Goal: Task Accomplishment & Management: Complete application form

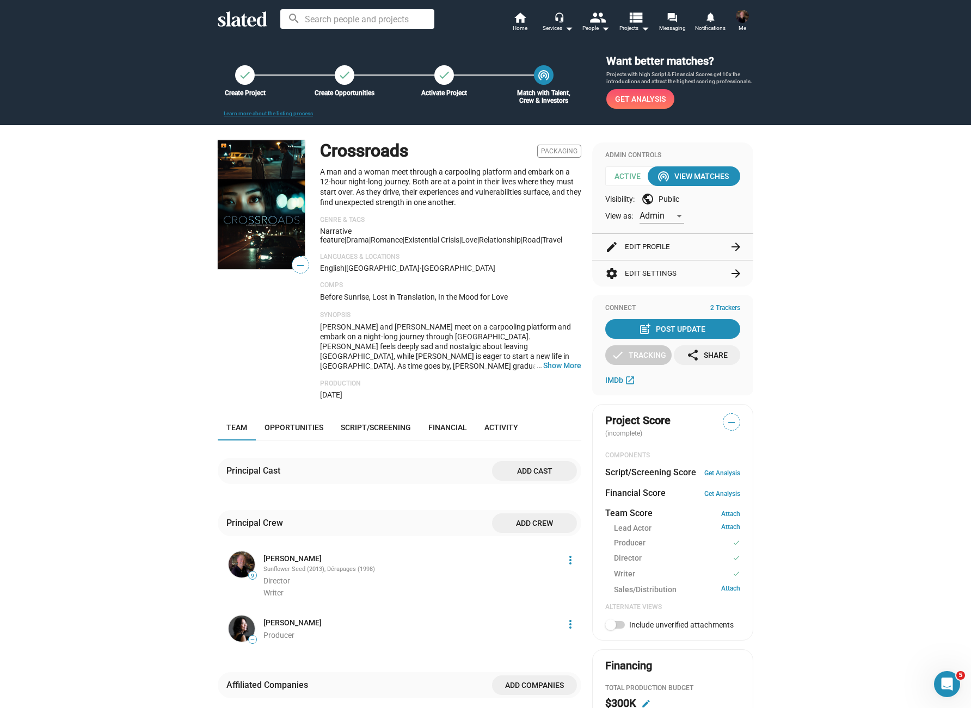
click at [526, 466] on span "Add cast" at bounding box center [534, 471] width 67 height 20
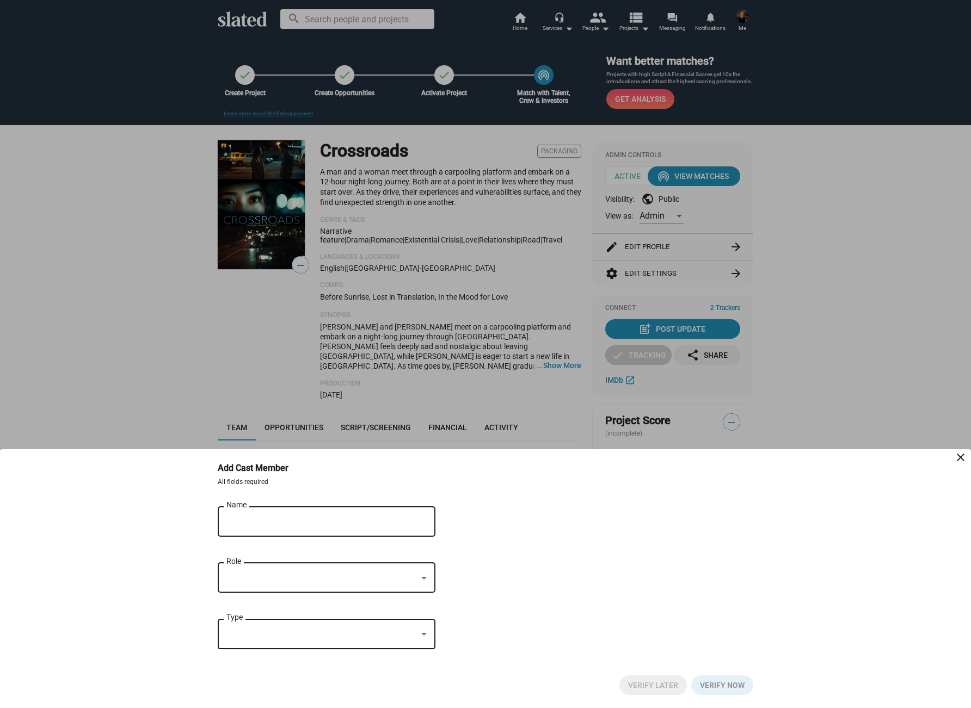
click at [281, 521] on input "Name" at bounding box center [318, 522] width 185 height 10
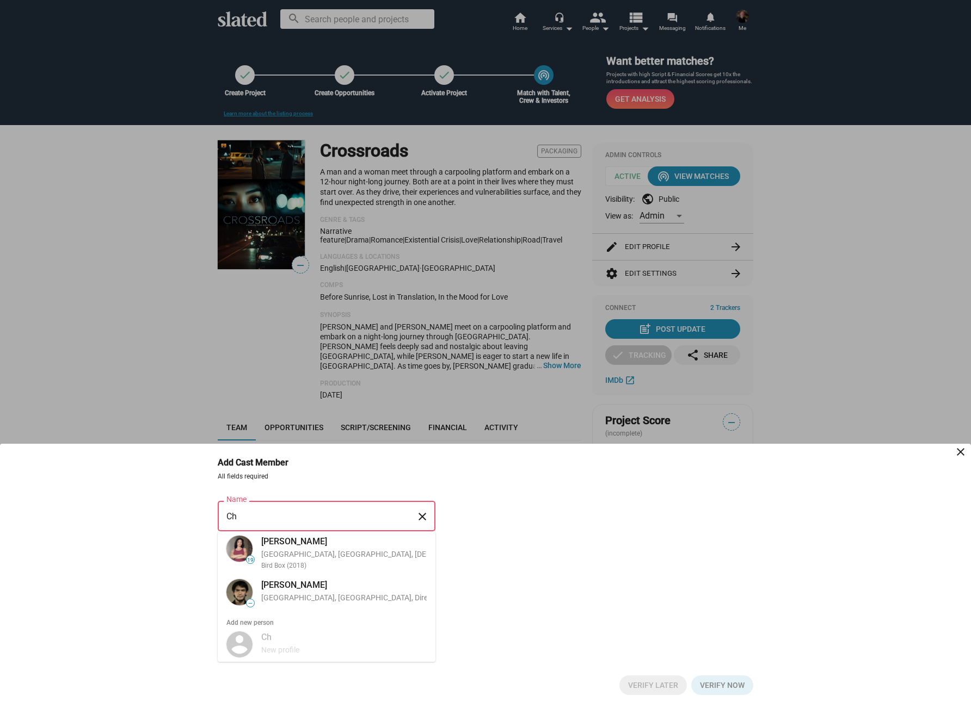
type input "C"
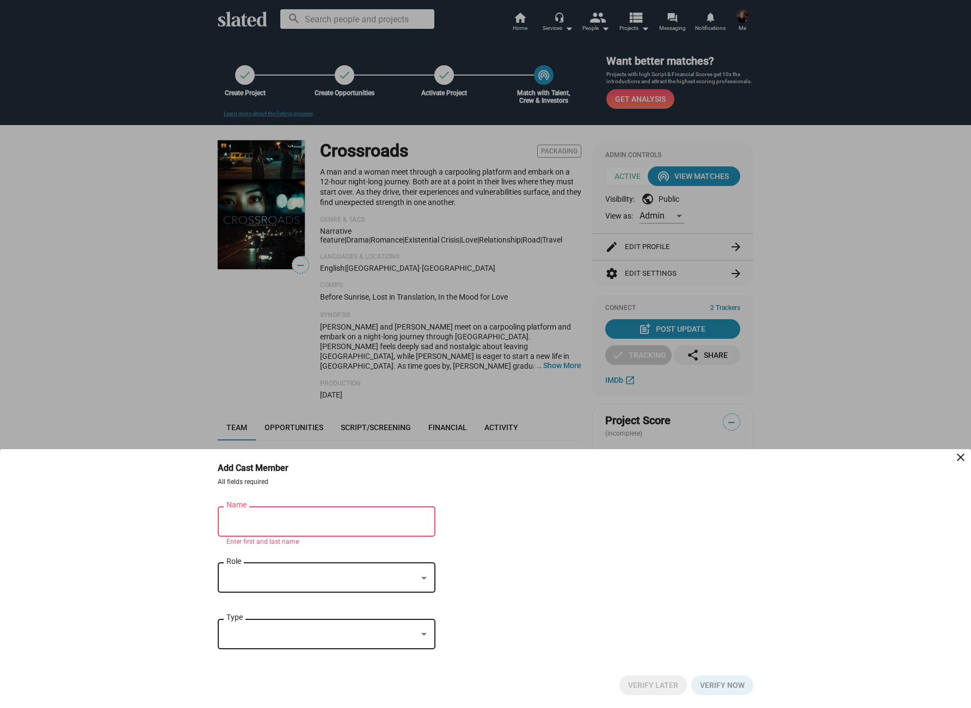
paste input "[PERSON_NAME]"
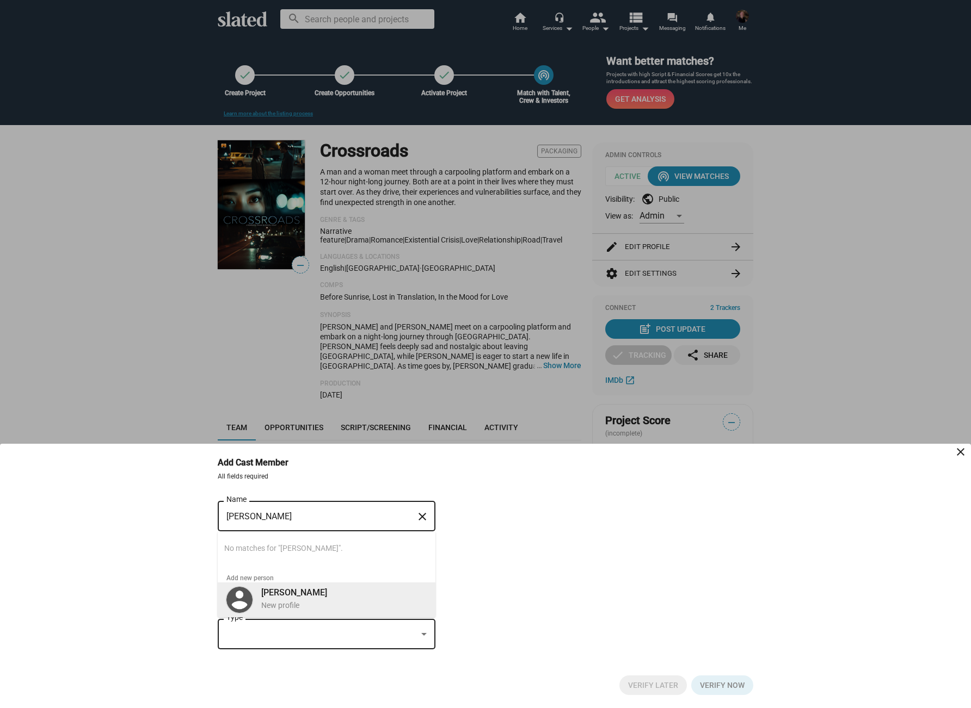
type input "[PERSON_NAME]"
click at [364, 595] on div "[PERSON_NAME] New profile" at bounding box center [341, 599] width 172 height 28
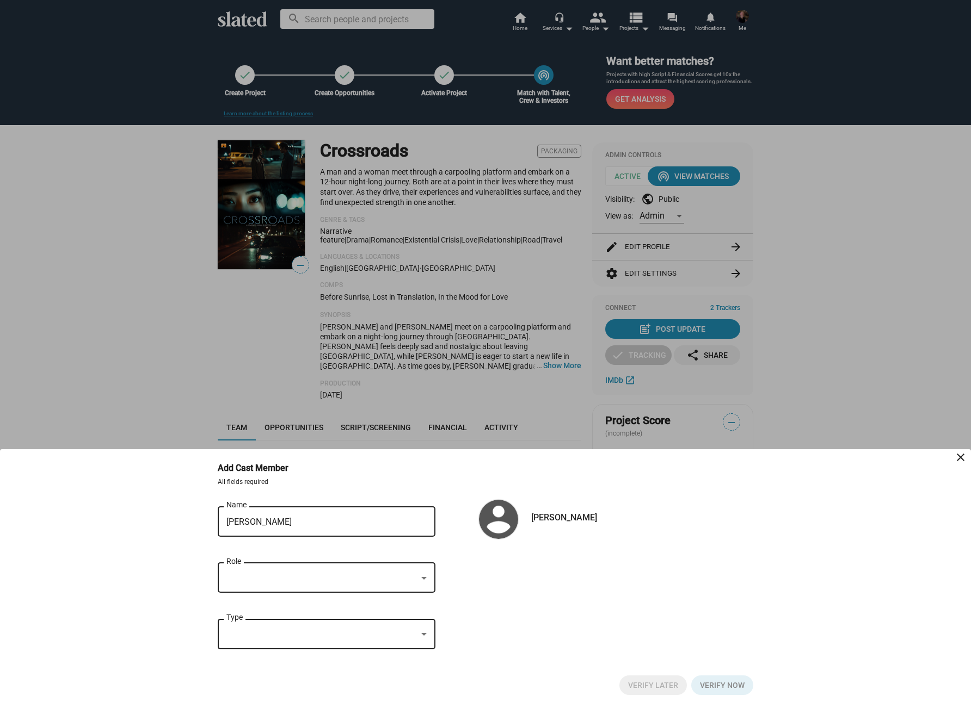
click at [332, 577] on div at bounding box center [321, 578] width 190 height 11
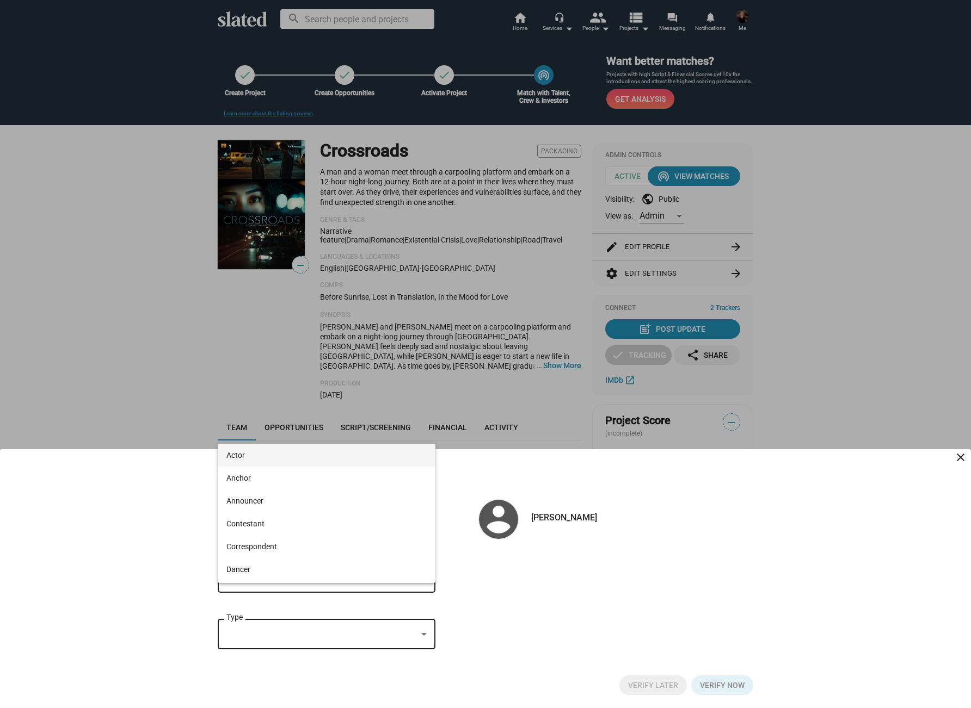
click at [281, 454] on span "Actor" at bounding box center [326, 455] width 200 height 23
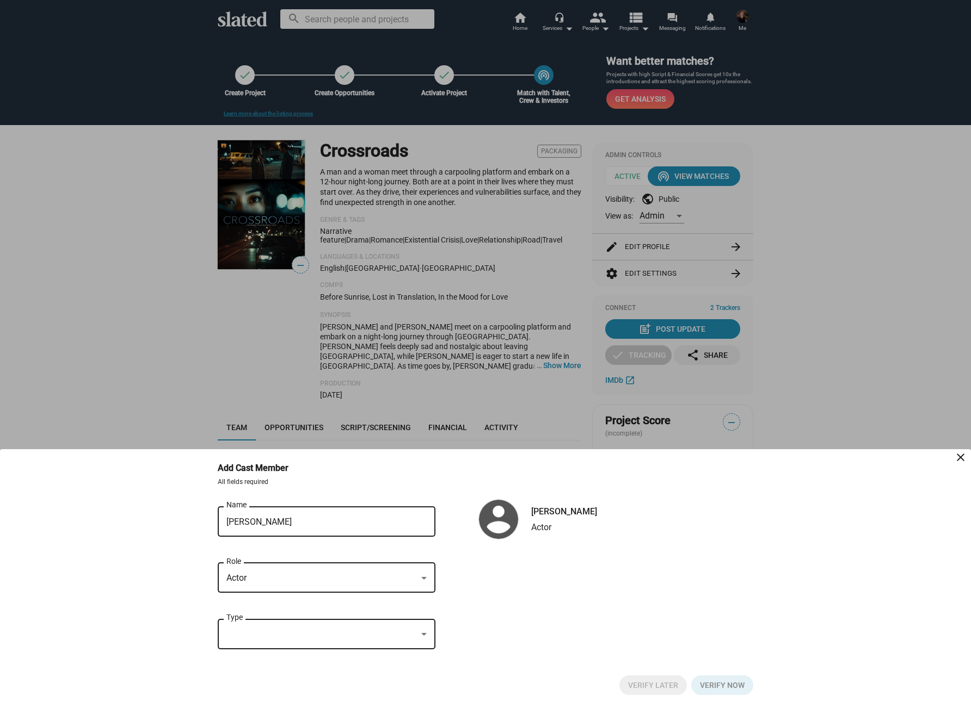
click at [264, 632] on div at bounding box center [321, 634] width 190 height 11
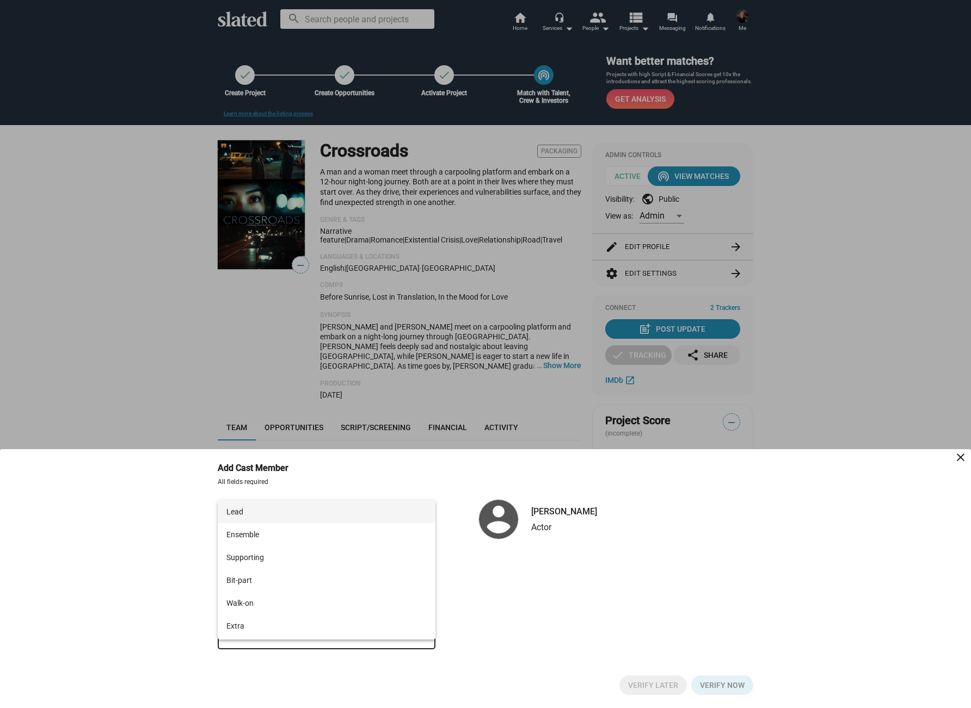
click at [259, 514] on span "Lead" at bounding box center [326, 512] width 200 height 23
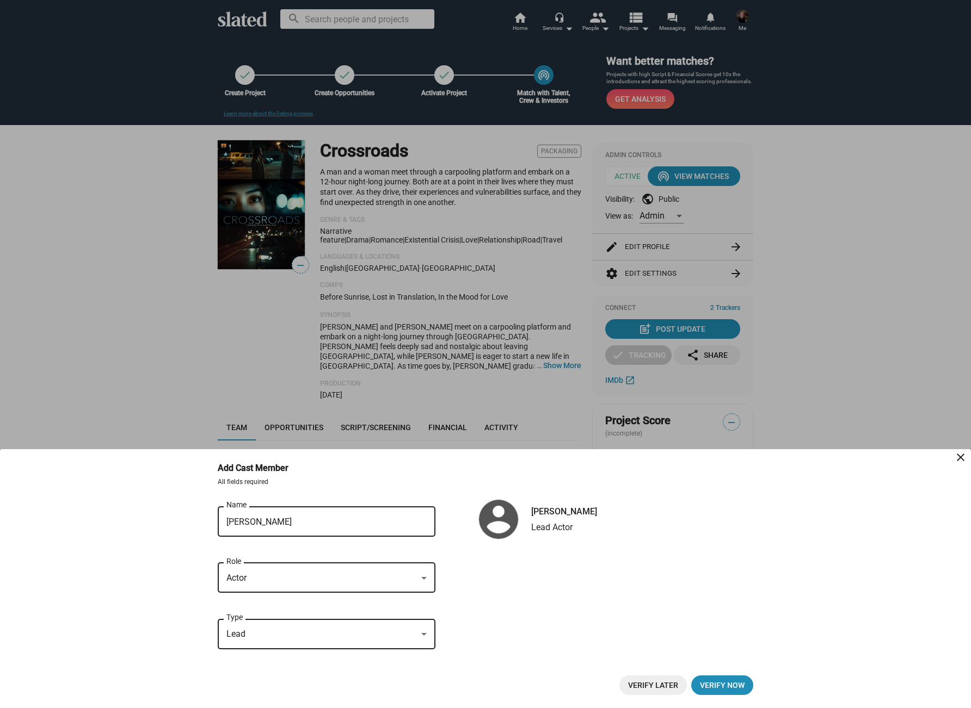
click at [958, 457] on mat-icon "close" at bounding box center [960, 457] width 13 height 13
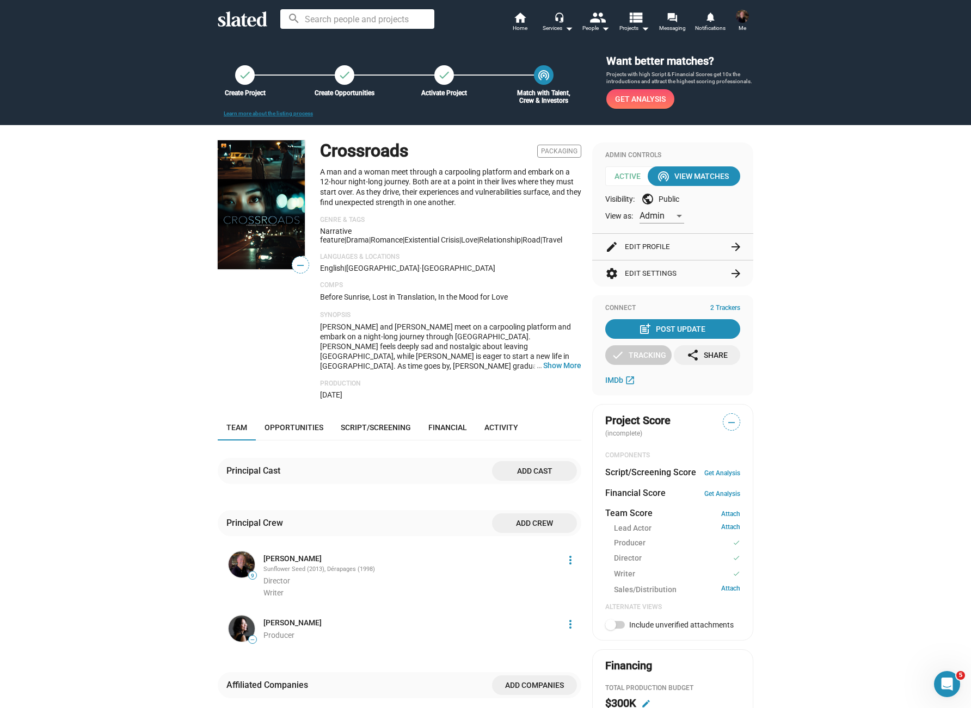
click at [151, 278] on div "check Create Project check Create Opportunities check Activate Project wifi_tet…" at bounding box center [485, 531] width 971 height 987
click at [143, 316] on div "check Create Project check Create Opportunities check Activate Project wifi_tet…" at bounding box center [485, 531] width 971 height 987
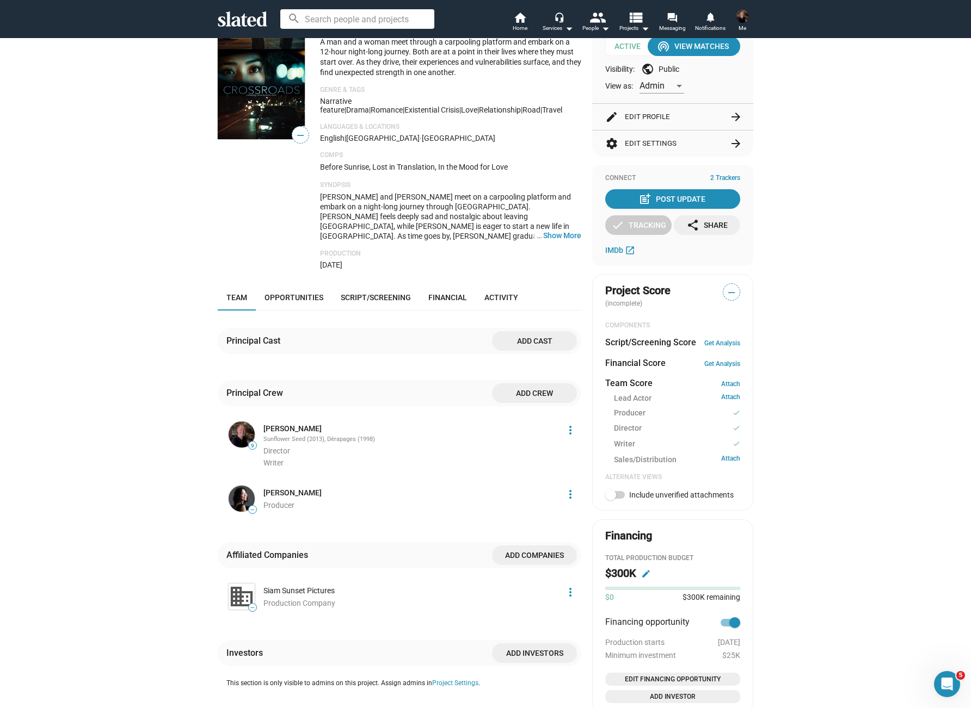
scroll to position [136, 0]
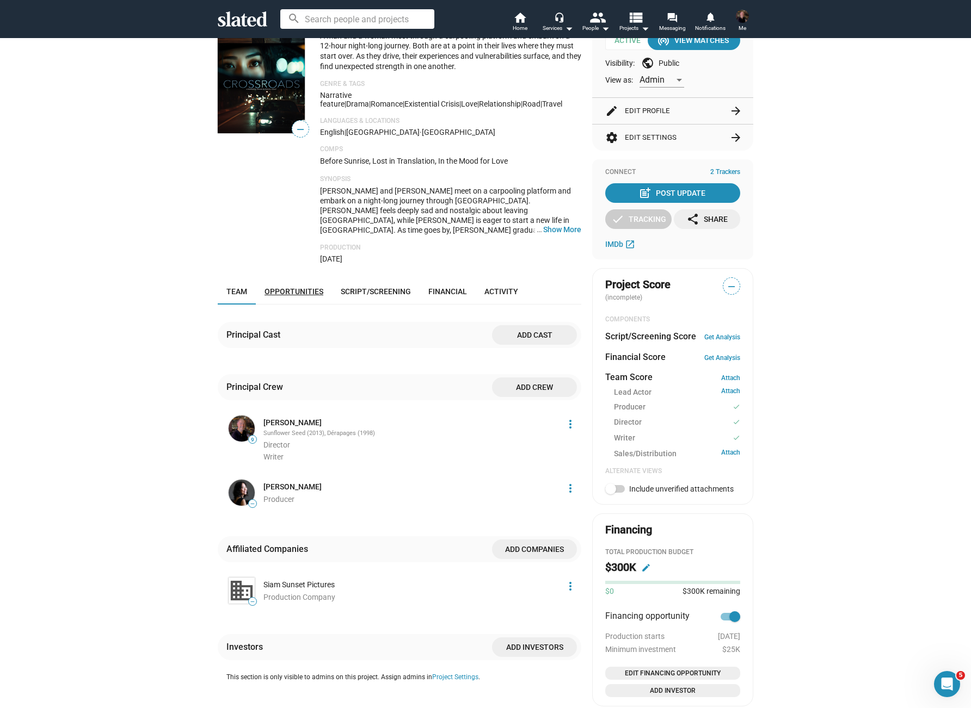
click at [301, 288] on span "Opportunities" at bounding box center [293, 291] width 59 height 9
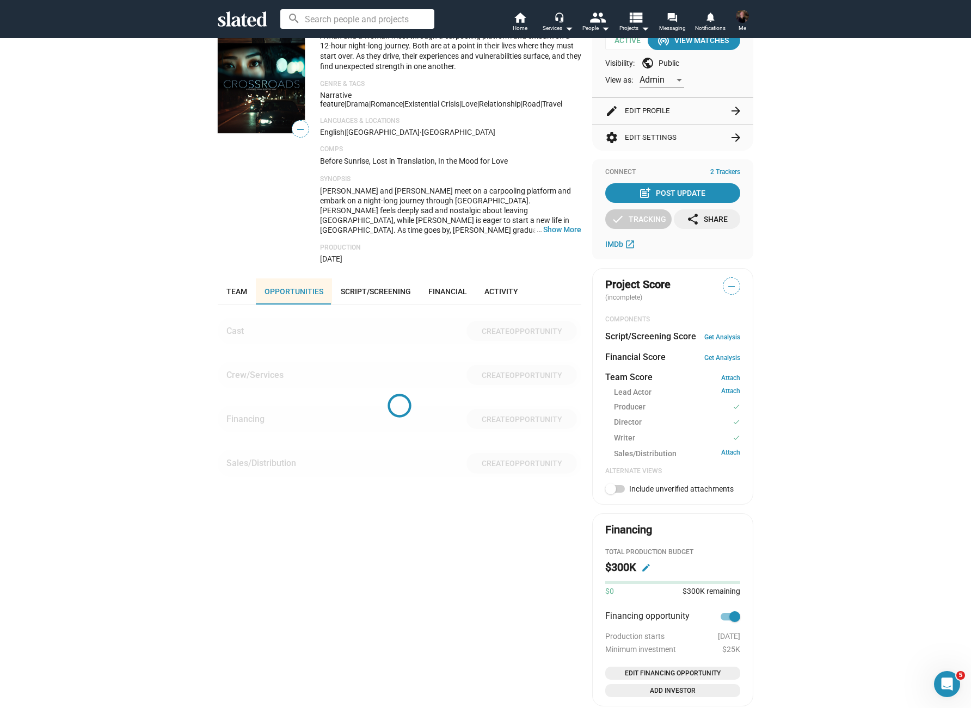
scroll to position [372, 0]
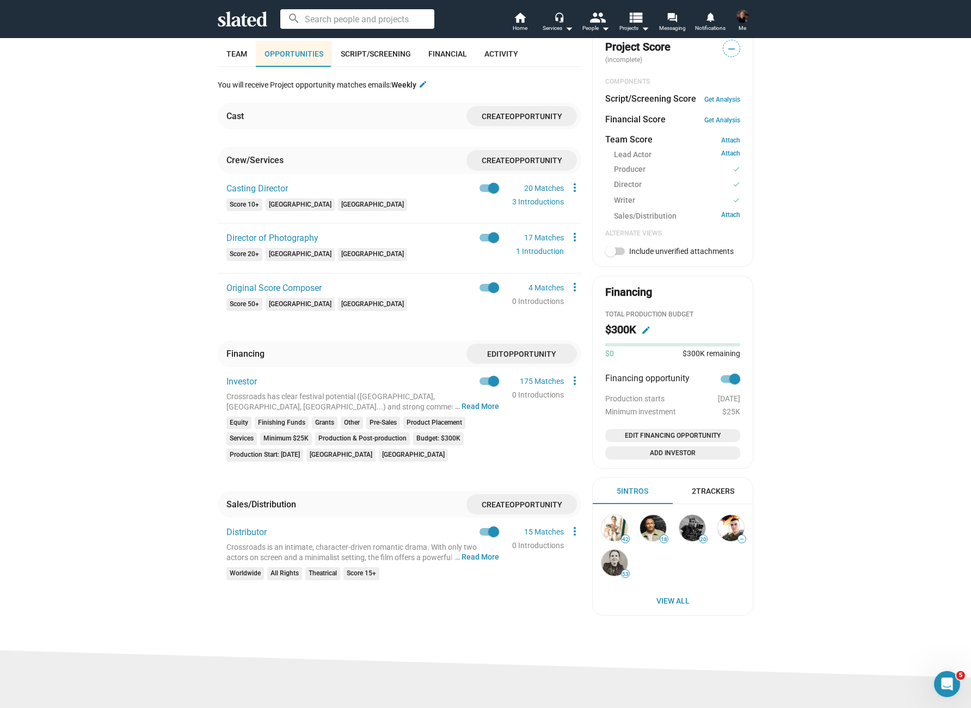
click at [519, 112] on span "Opportunity" at bounding box center [535, 116] width 53 height 9
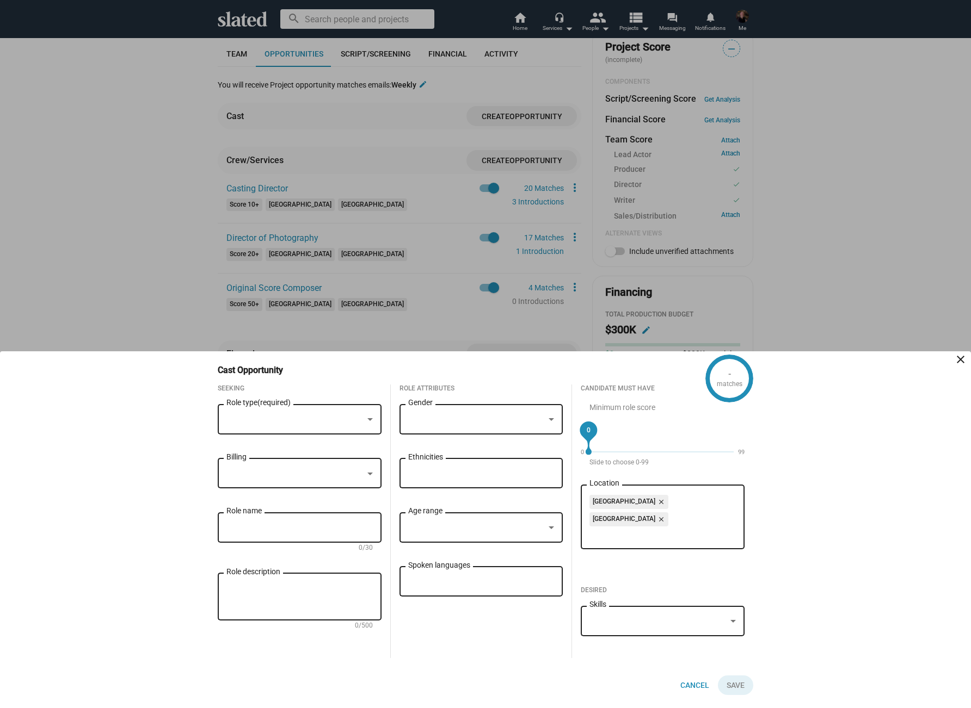
click at [374, 255] on div at bounding box center [485, 354] width 971 height 708
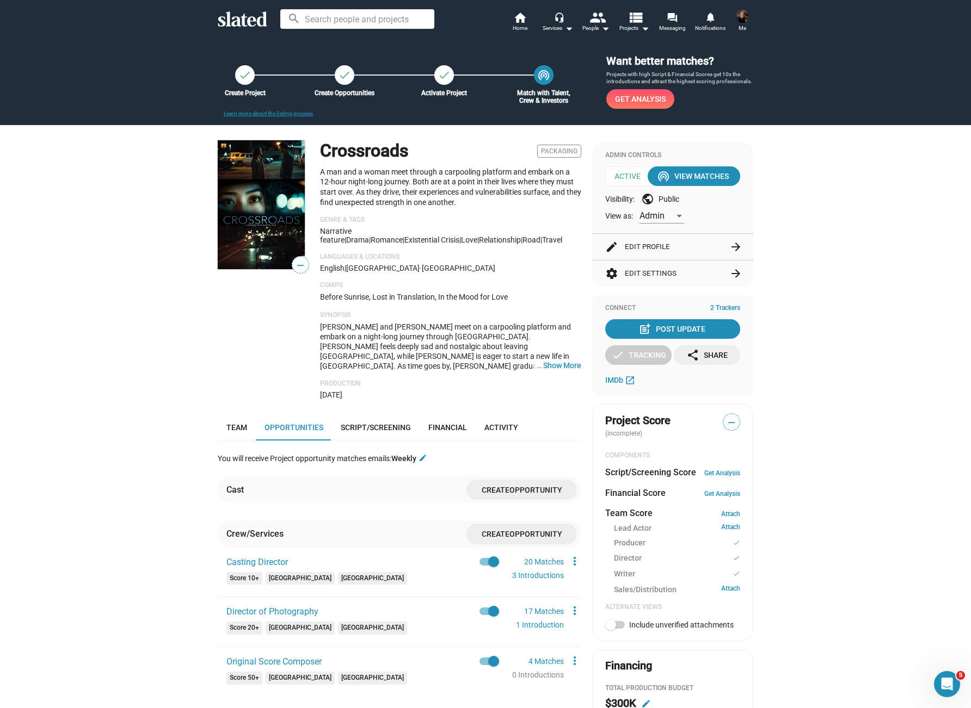
scroll to position [0, 0]
click at [235, 423] on span "Team" at bounding box center [236, 427] width 21 height 9
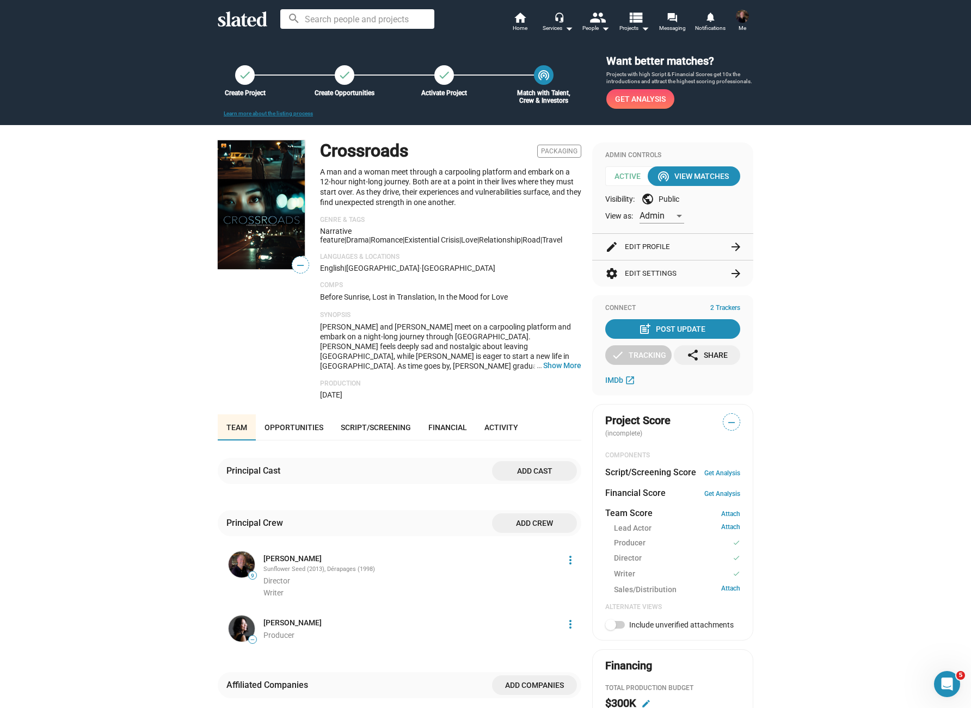
scroll to position [372, 0]
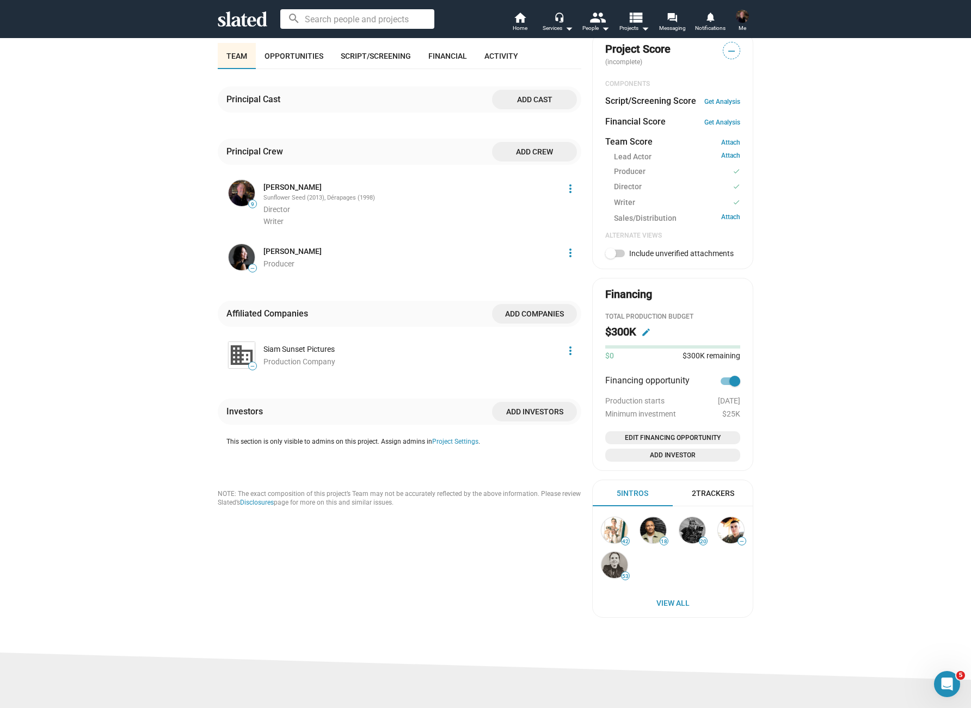
click at [546, 145] on span "Add crew" at bounding box center [534, 152] width 67 height 20
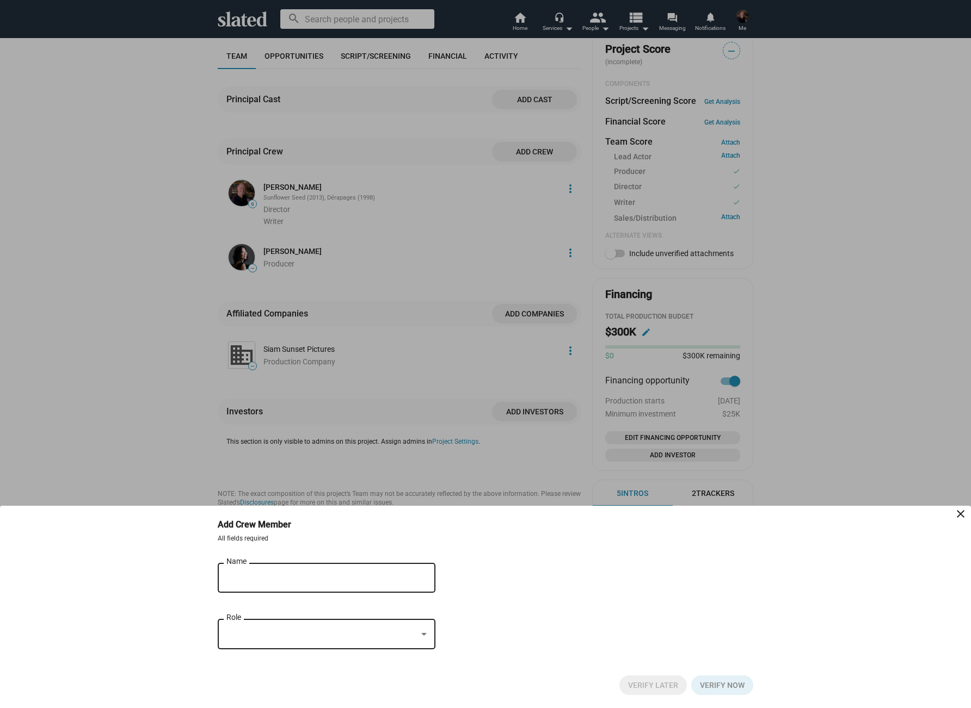
click at [255, 577] on input "Name" at bounding box center [318, 579] width 185 height 10
type input "P"
type input "Hella Casting"
click at [425, 578] on mat-icon "close" at bounding box center [422, 579] width 13 height 17
click at [962, 513] on mat-icon "close" at bounding box center [960, 514] width 13 height 13
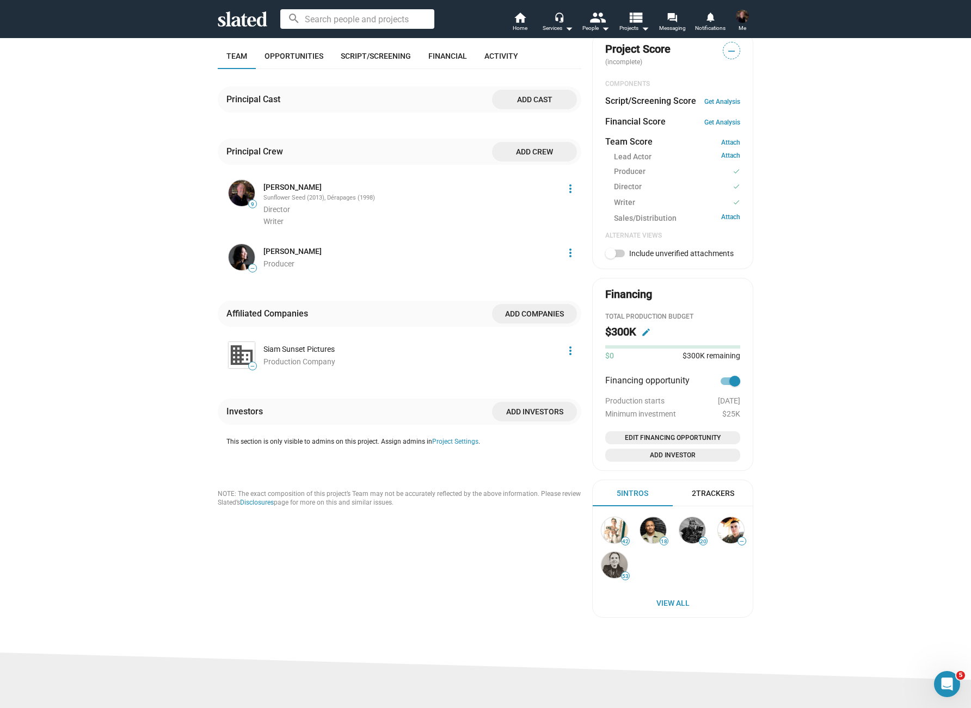
click at [843, 417] on div "check Create Project check Create Opportunities check Activate Project wifi_tet…" at bounding box center [485, 159] width 971 height 987
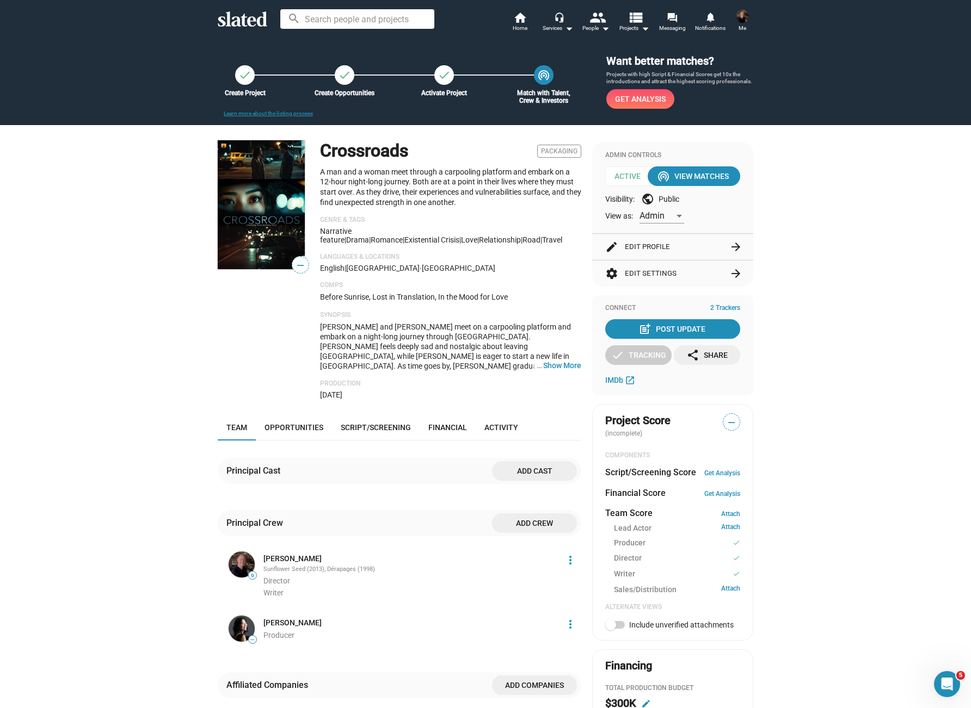
scroll to position [0, 0]
